Goal: Task Accomplishment & Management: Complete application form

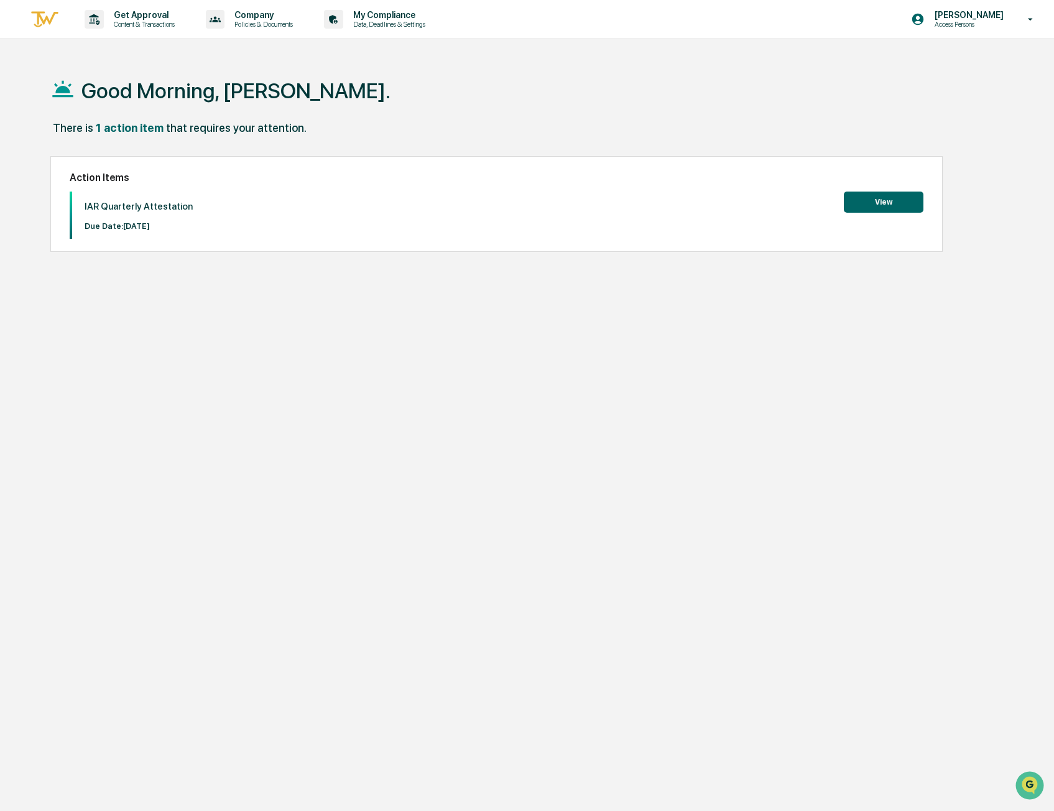
click at [882, 201] on button "View" at bounding box center [884, 202] width 80 height 21
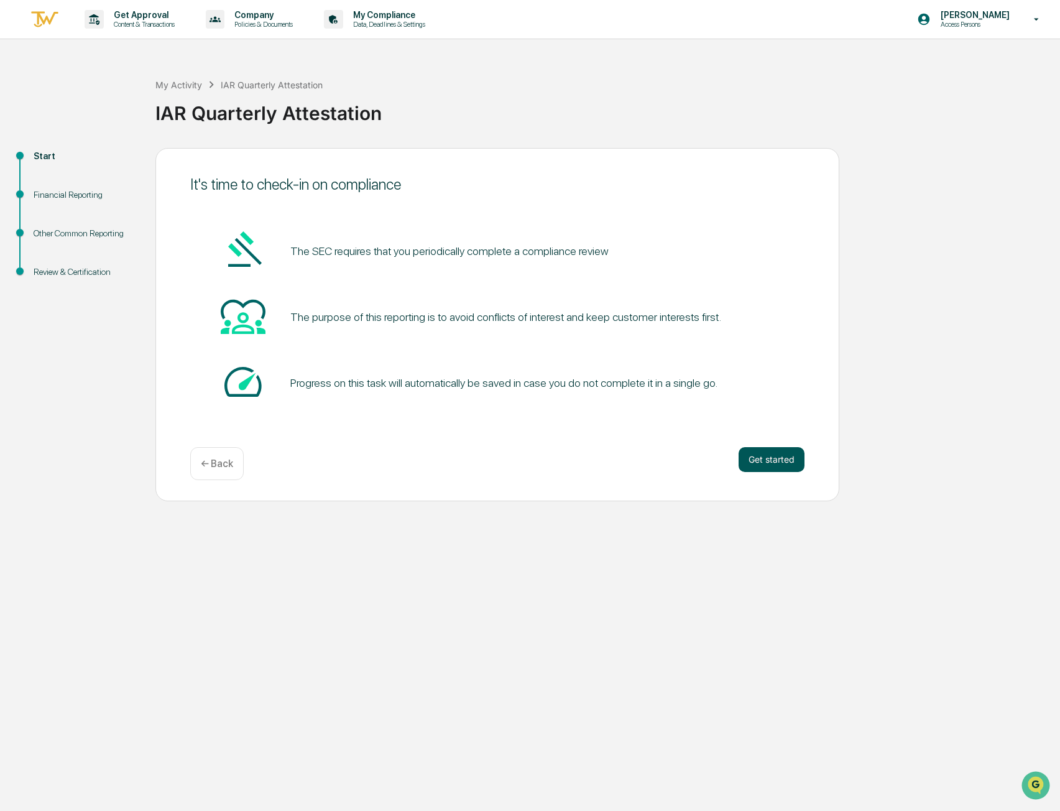
click at [776, 457] on button "Get started" at bounding box center [772, 459] width 66 height 25
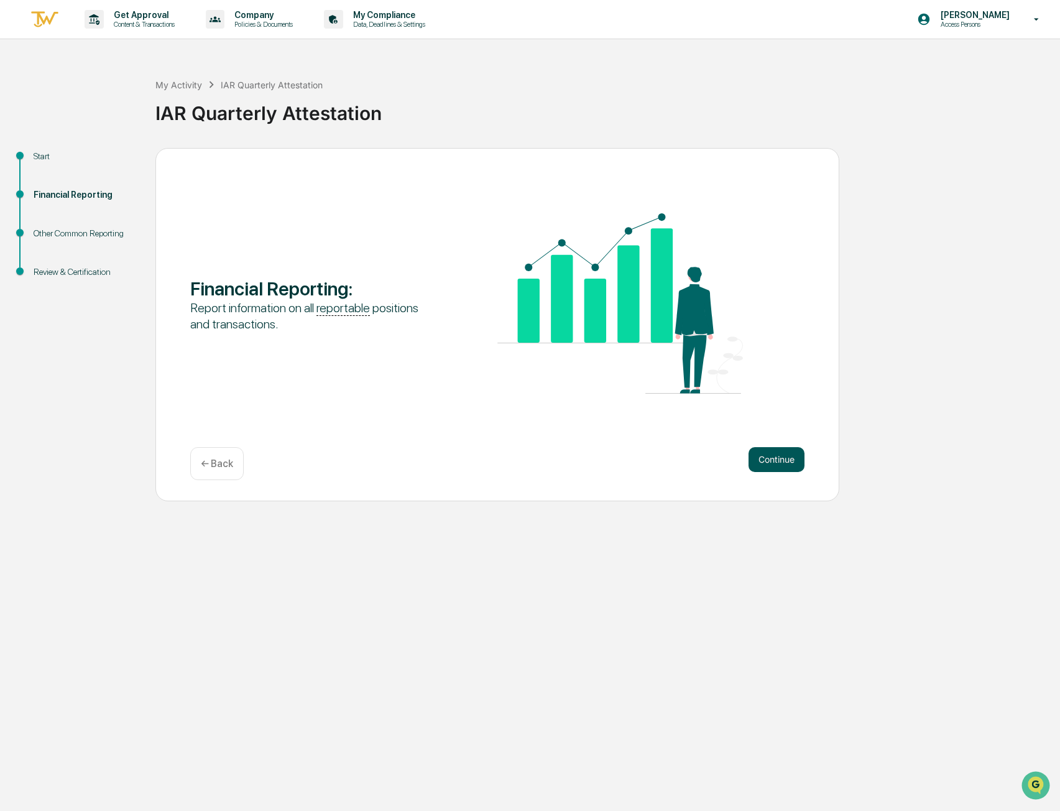
click at [777, 464] on button "Continue" at bounding box center [777, 459] width 56 height 25
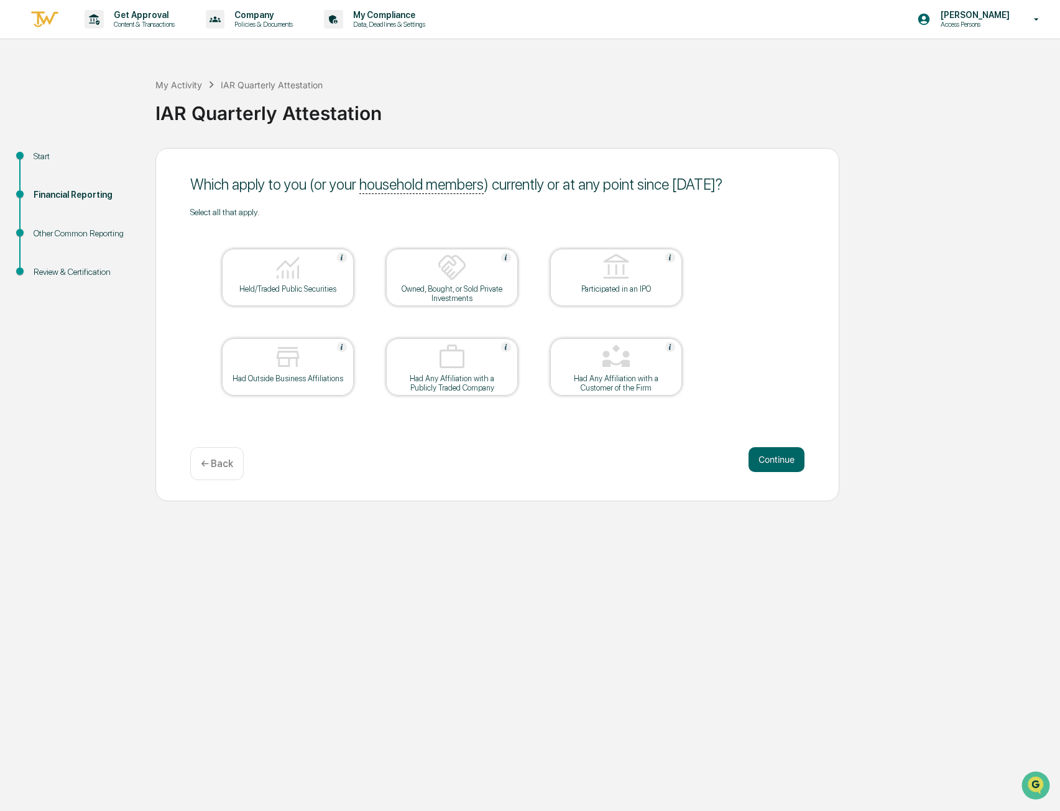
click at [333, 288] on div "Held/Traded Public Securities" at bounding box center [288, 288] width 112 height 9
click at [763, 457] on button "Continue" at bounding box center [777, 459] width 56 height 25
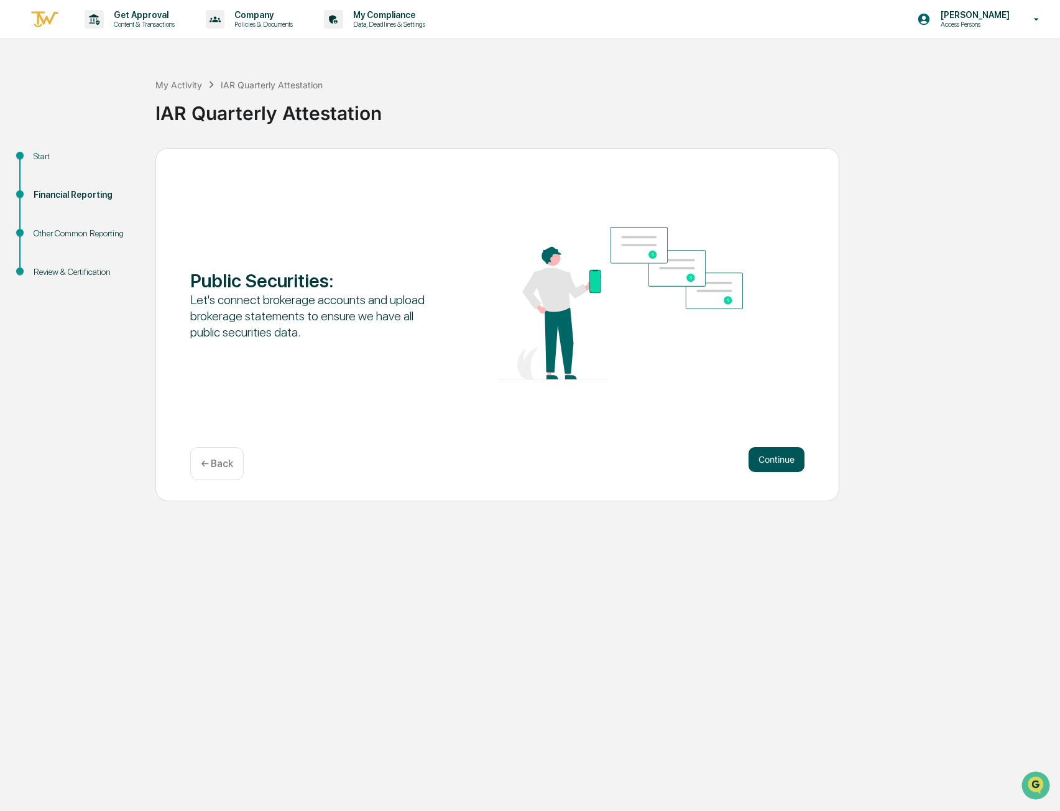
click at [762, 460] on button "Continue" at bounding box center [777, 459] width 56 height 25
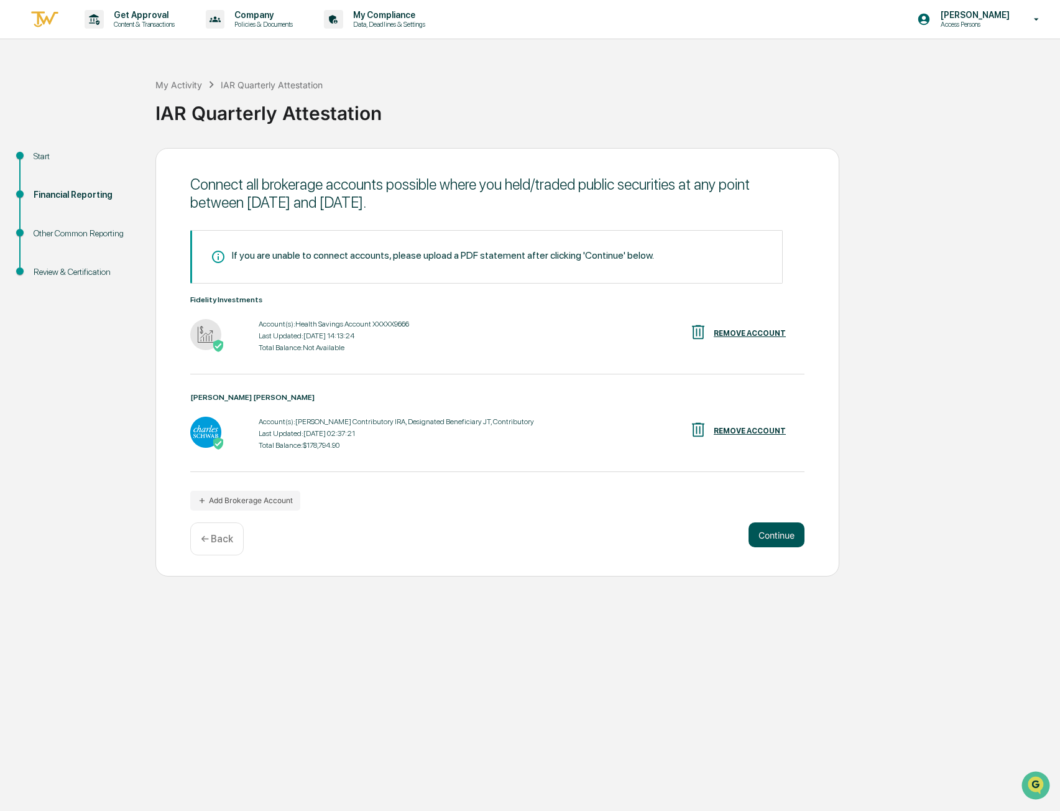
click at [774, 542] on button "Continue" at bounding box center [777, 534] width 56 height 25
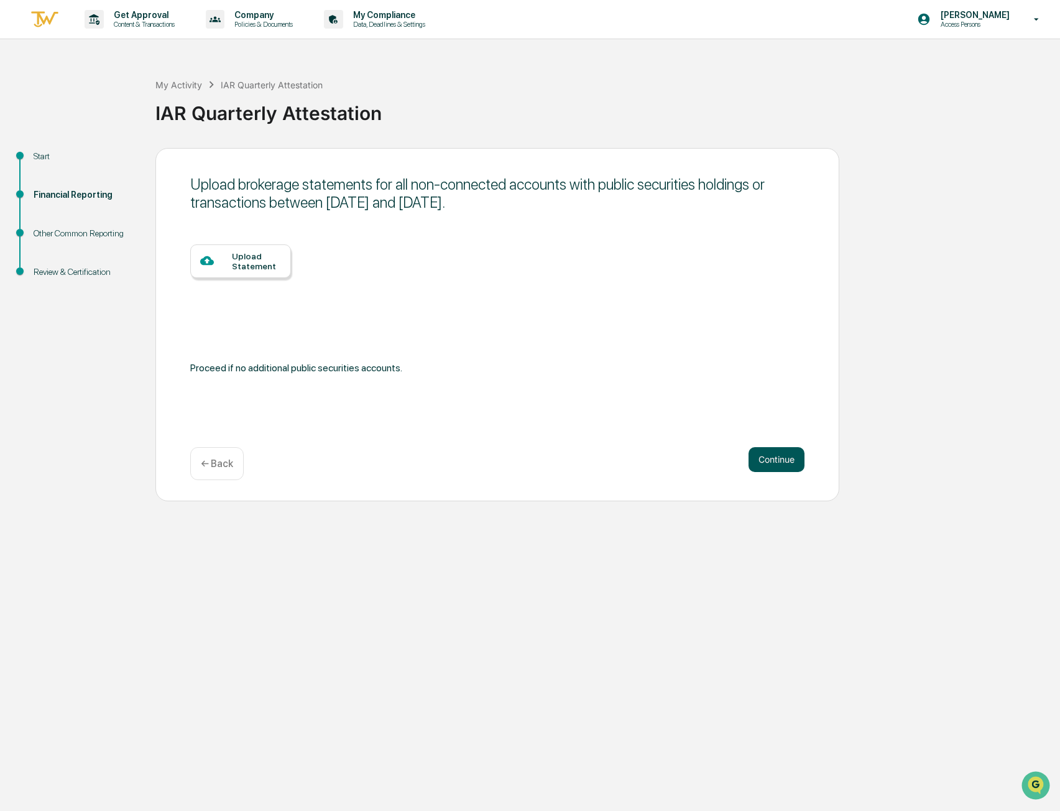
click at [772, 462] on button "Continue" at bounding box center [777, 459] width 56 height 25
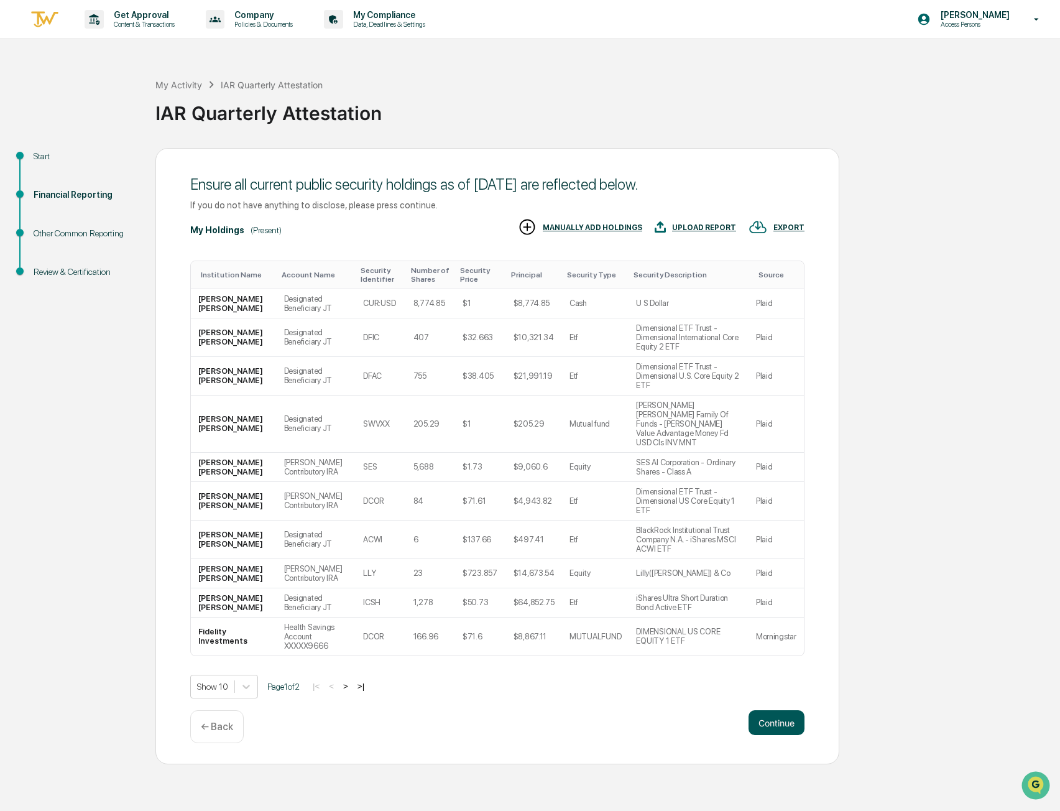
click at [787, 710] on button "Continue" at bounding box center [777, 722] width 56 height 25
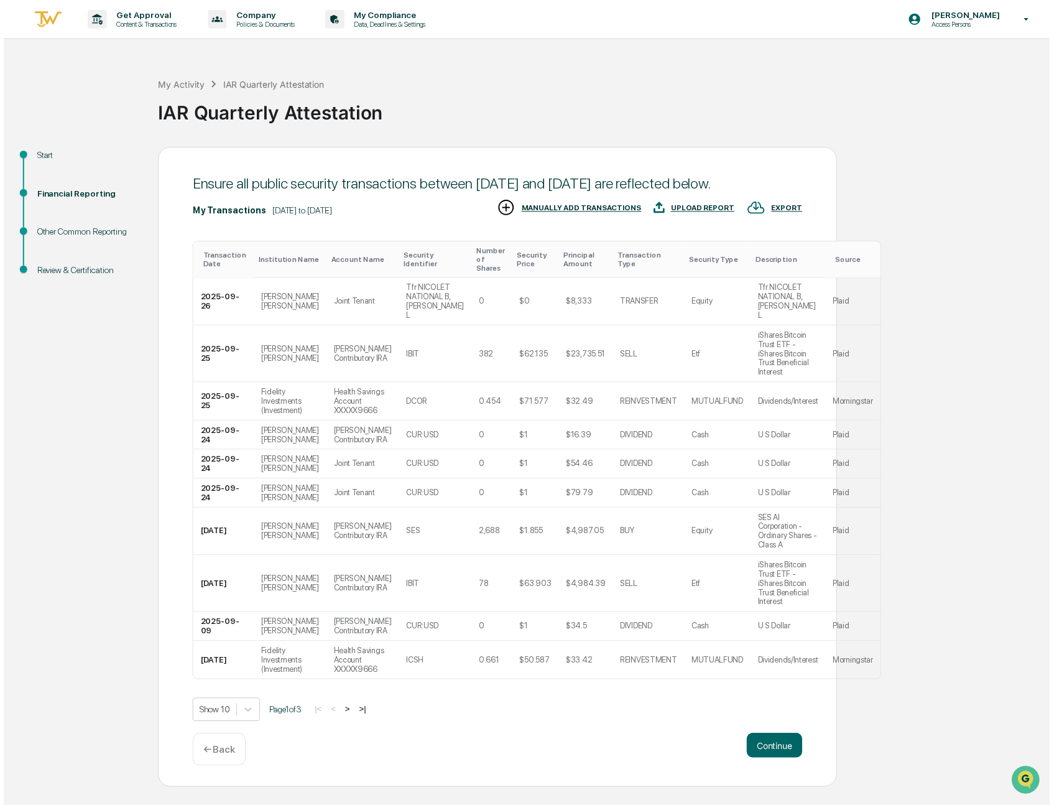
scroll to position [55, 0]
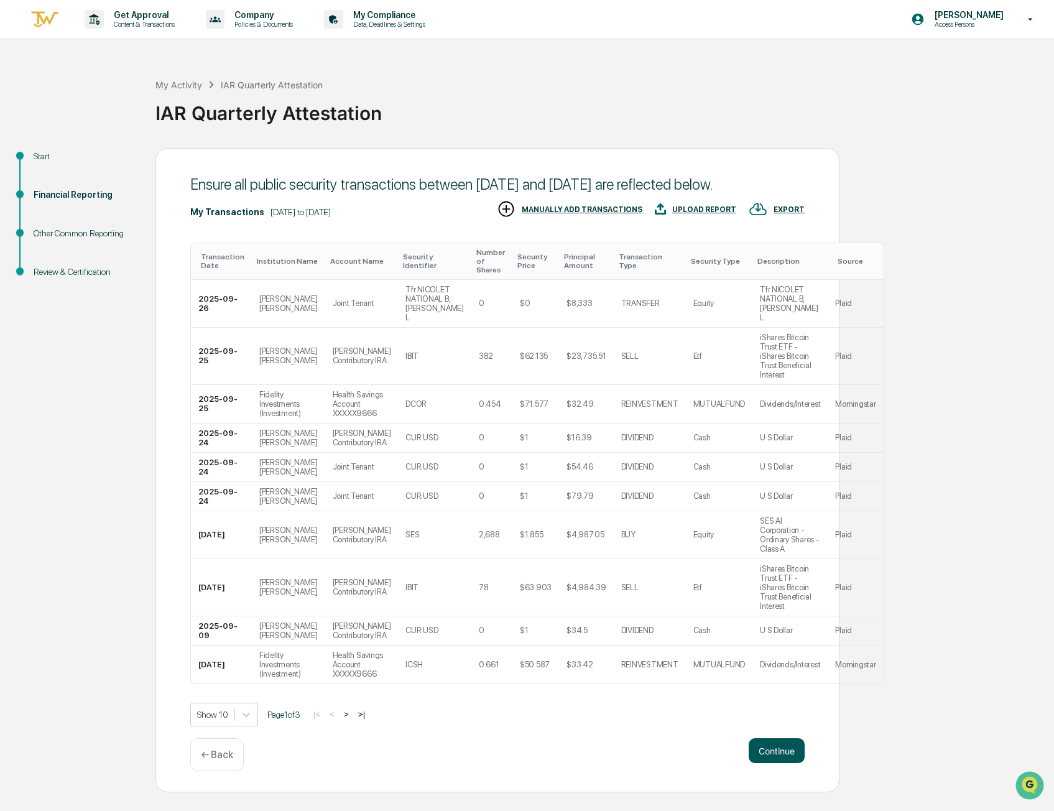
click at [786, 763] on button "Continue" at bounding box center [777, 750] width 56 height 25
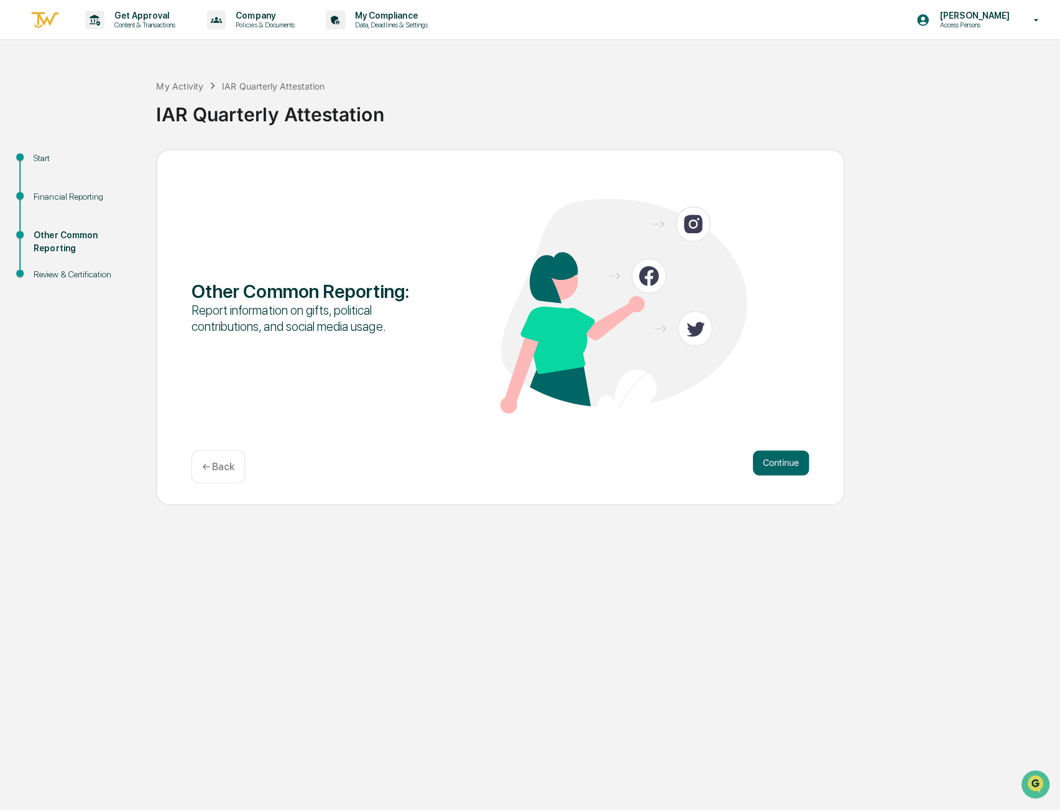
scroll to position [0, 0]
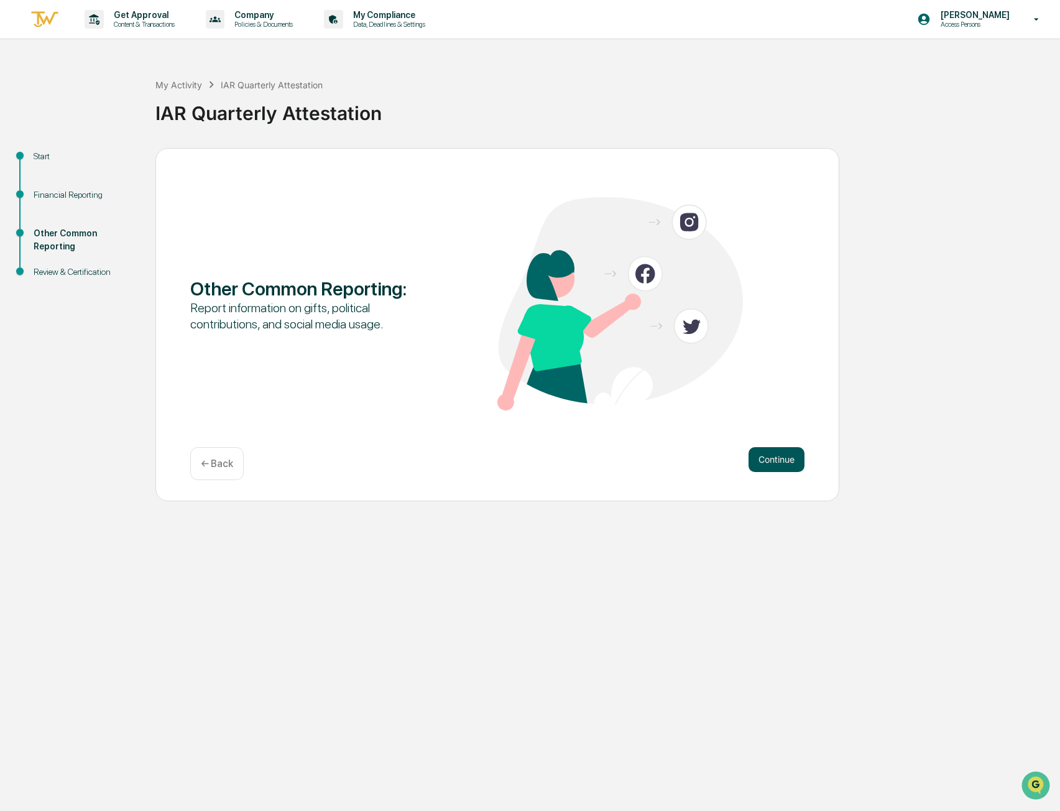
click at [784, 459] on button "Continue" at bounding box center [777, 459] width 56 height 25
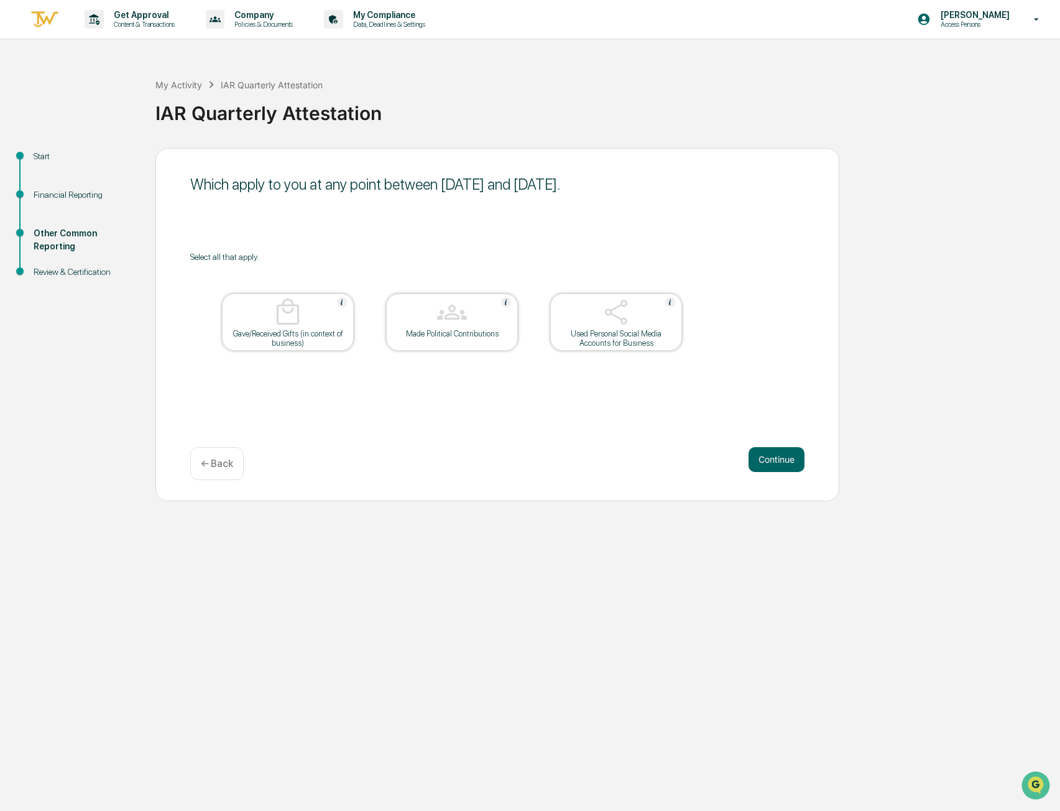
click at [668, 335] on div "Used Personal Social Media Accounts for Business" at bounding box center [616, 338] width 112 height 19
click at [770, 465] on button "Continue" at bounding box center [777, 459] width 56 height 25
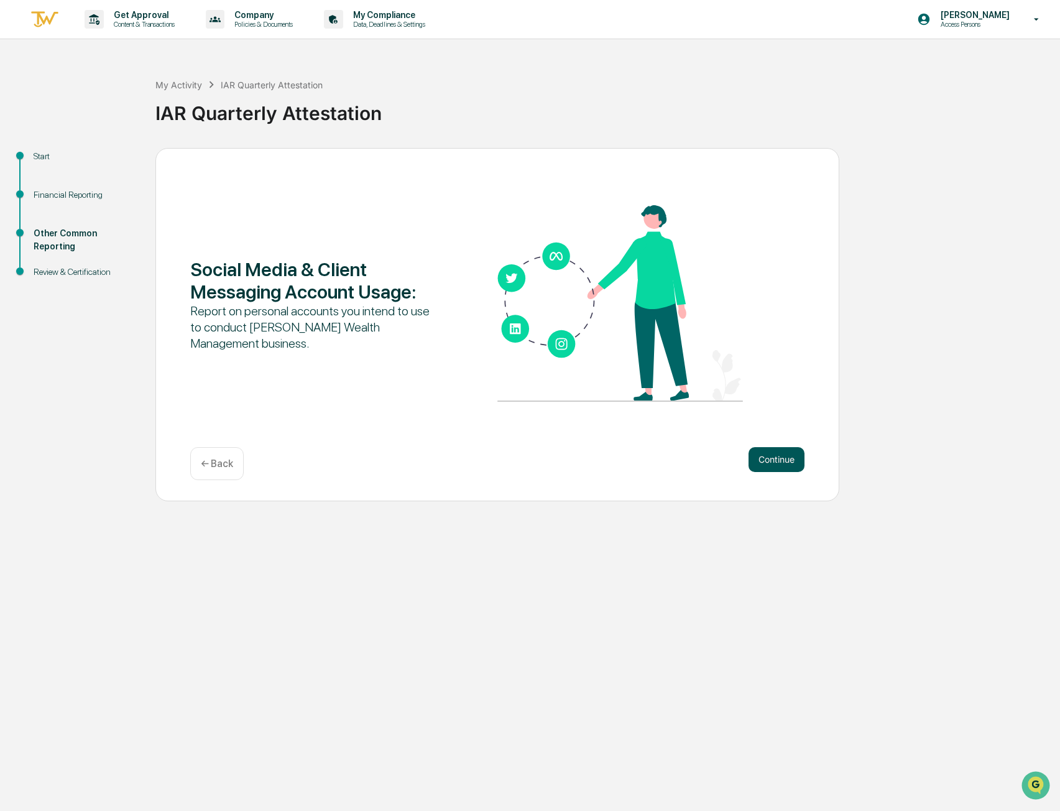
click at [774, 460] on button "Continue" at bounding box center [777, 459] width 56 height 25
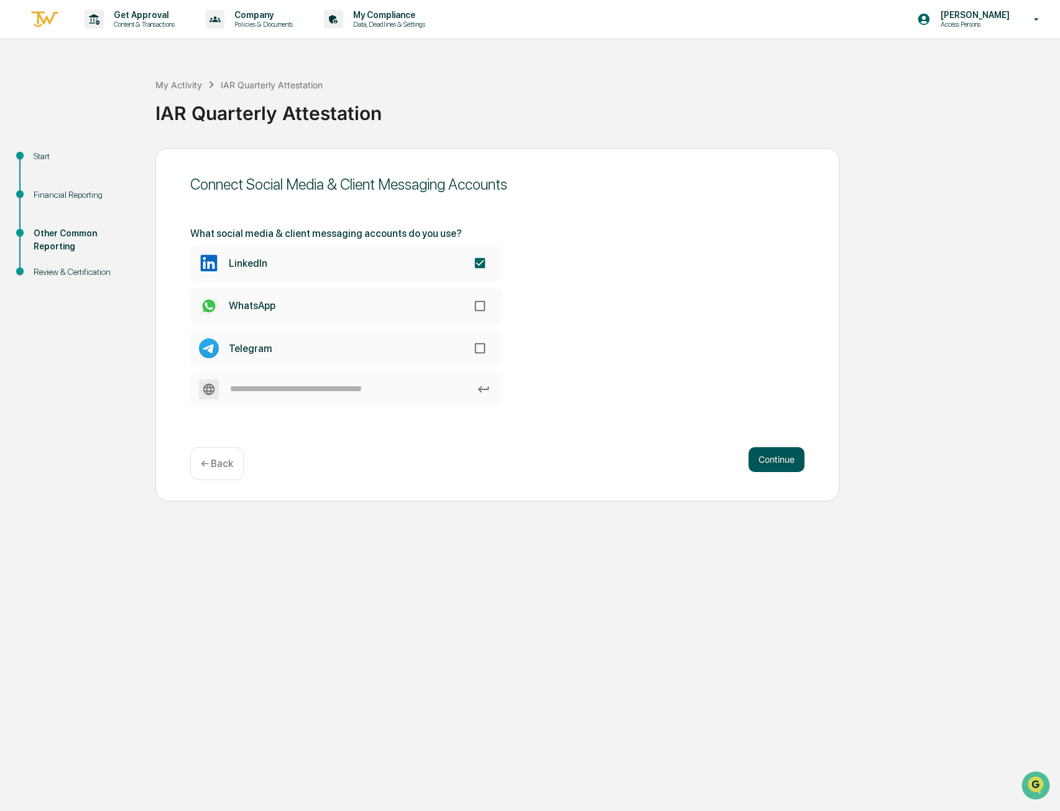
click at [772, 463] on button "Continue" at bounding box center [777, 459] width 56 height 25
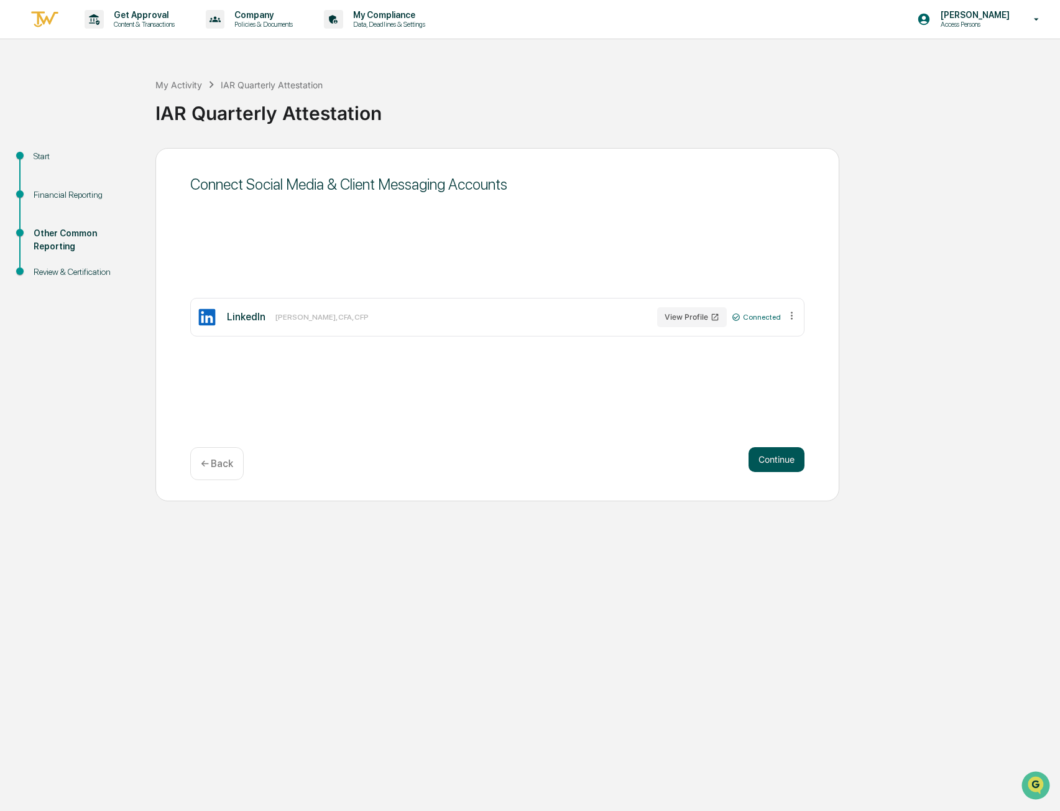
click at [772, 460] on button "Continue" at bounding box center [777, 459] width 56 height 25
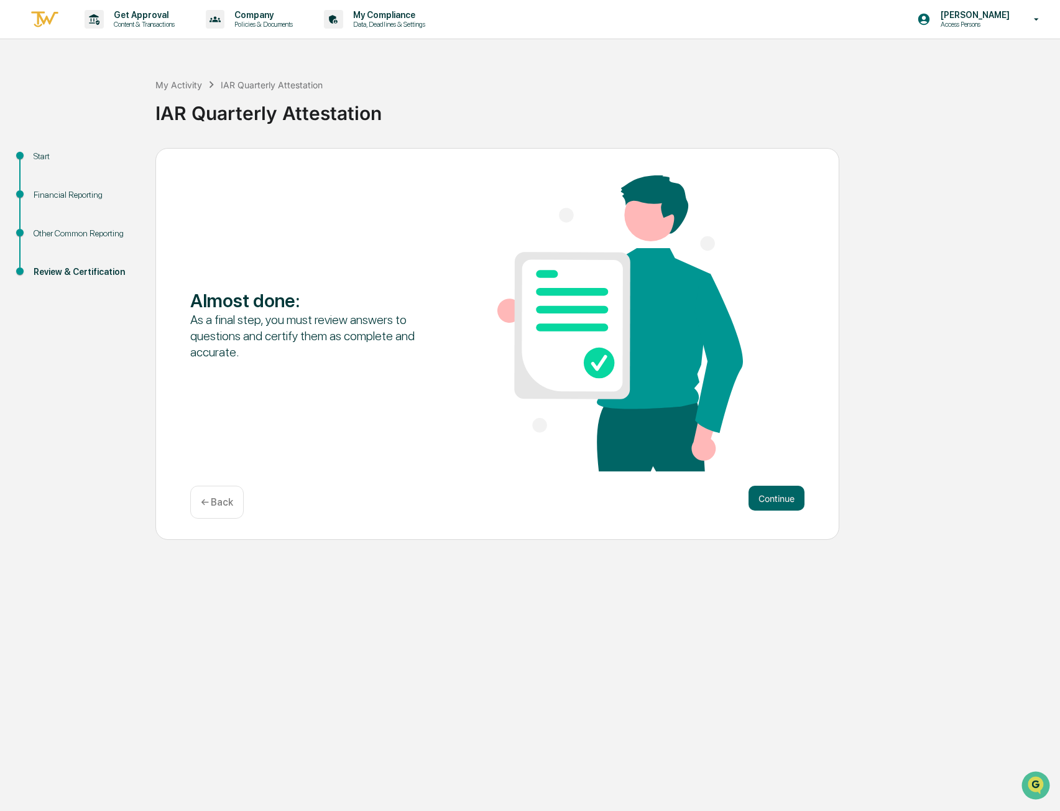
click at [776, 473] on div "Almost done : As a final step, you must review answers to questions and certify…" at bounding box center [497, 324] width 615 height 299
click at [772, 514] on div "Continue ← Back" at bounding box center [497, 502] width 615 height 33
click at [774, 503] on button "Continue" at bounding box center [777, 498] width 56 height 25
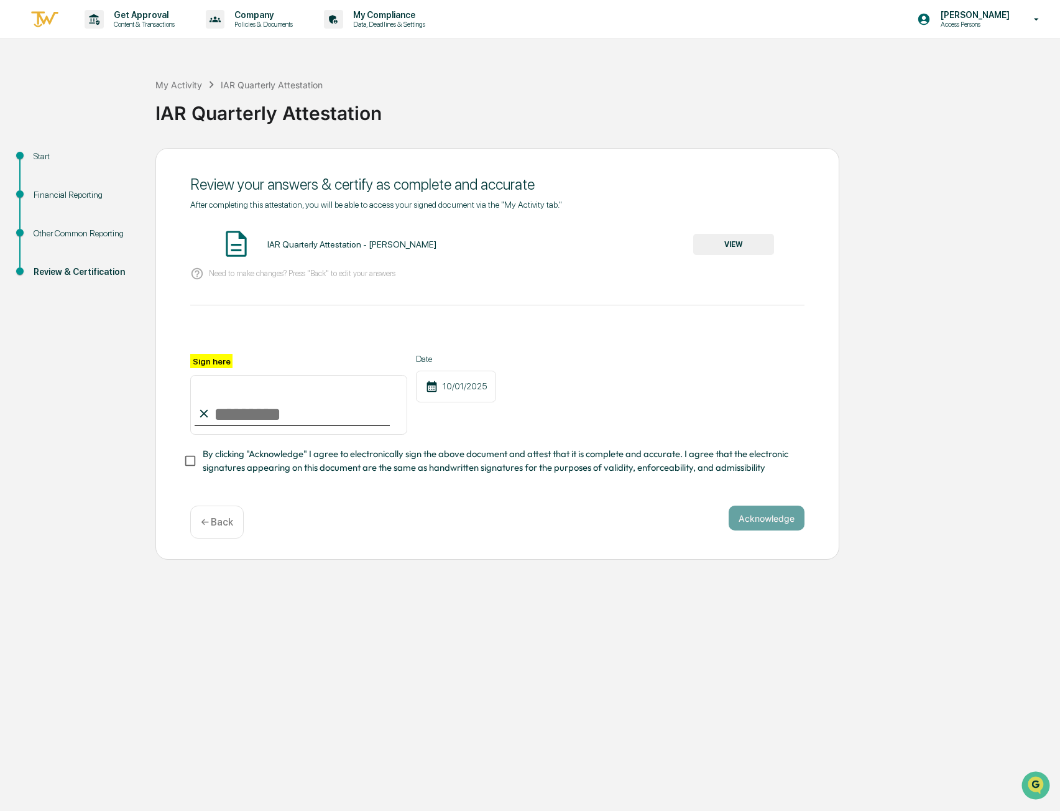
click at [712, 245] on button "VIEW" at bounding box center [733, 244] width 81 height 21
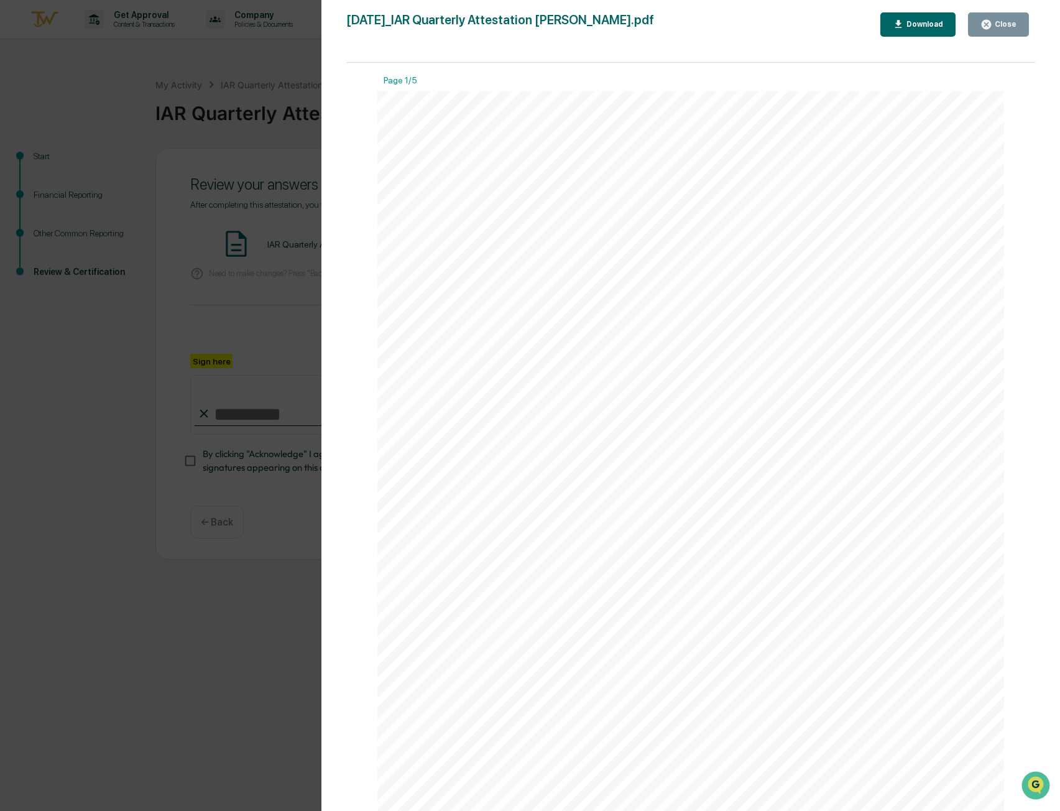
click at [1001, 26] on div "Close" at bounding box center [1005, 24] width 24 height 9
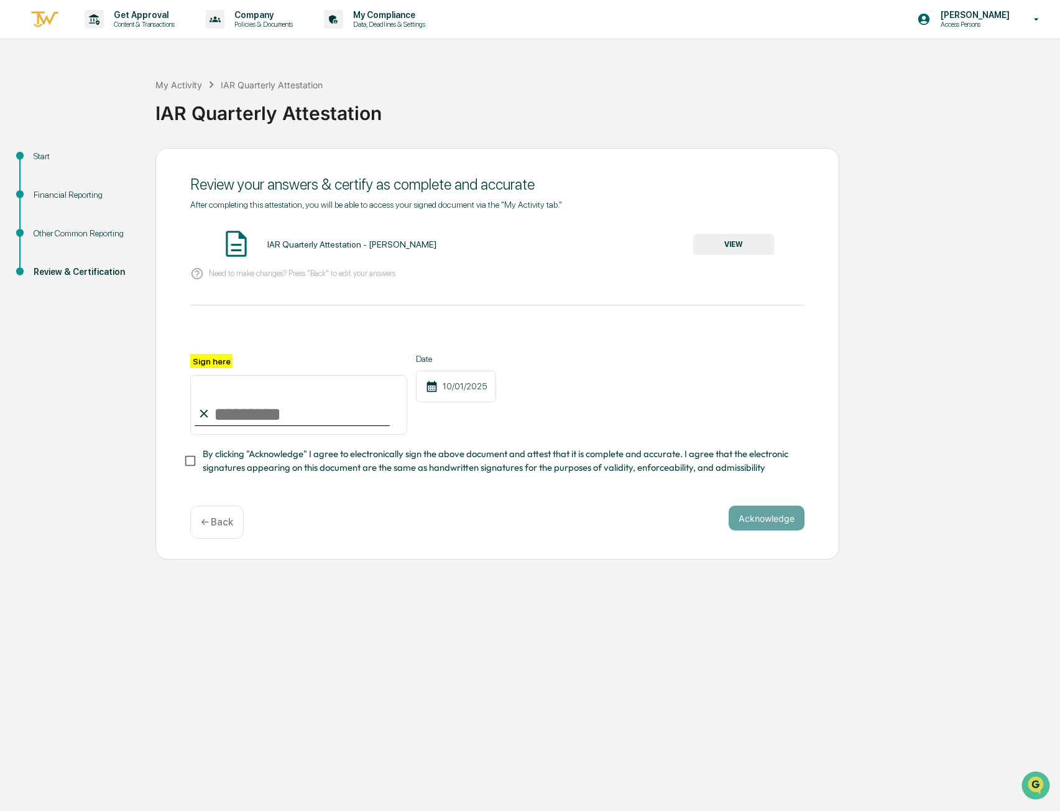
click at [310, 418] on input "Sign here" at bounding box center [298, 405] width 217 height 60
type input "**********"
click at [399, 593] on div "**********" at bounding box center [530, 405] width 1060 height 811
click at [748, 528] on button "Acknowledge" at bounding box center [767, 518] width 76 height 25
